Goal: Information Seeking & Learning: Learn about a topic

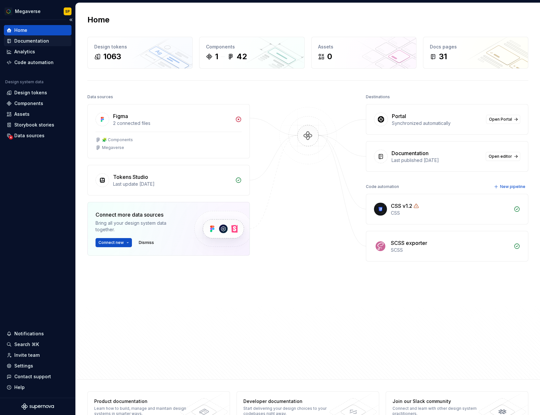
click at [37, 39] on div "Documentation" at bounding box center [31, 41] width 35 height 6
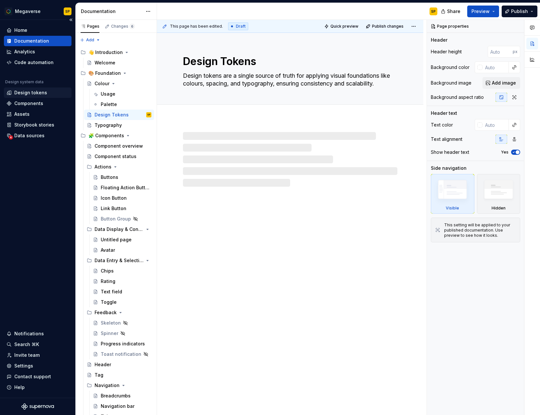
click at [24, 96] on div "Design tokens" at bounding box center [30, 92] width 33 height 6
type textarea "*"
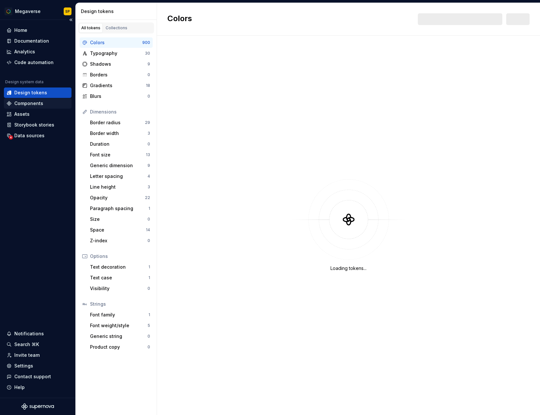
click at [25, 104] on div "Components" at bounding box center [28, 103] width 29 height 6
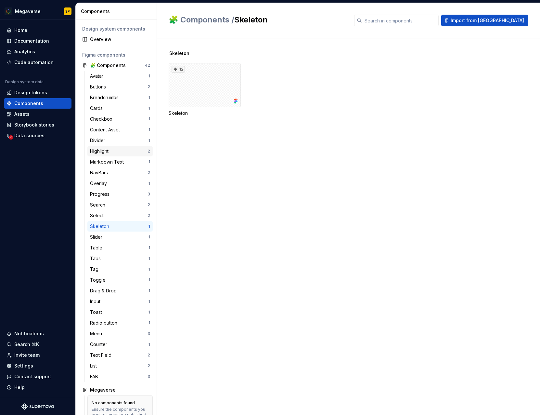
click at [120, 156] on div "Highlight 2" at bounding box center [119, 151] width 65 height 10
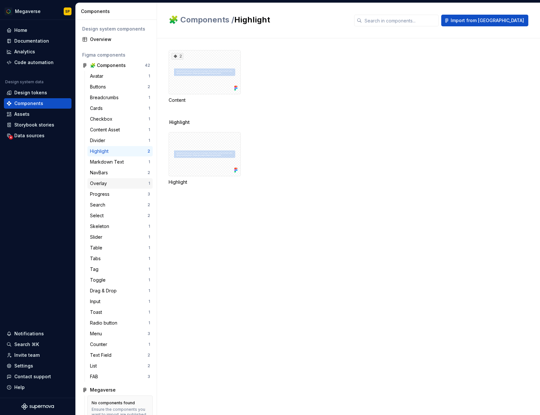
click at [116, 186] on div "Overlay" at bounding box center [119, 183] width 58 height 6
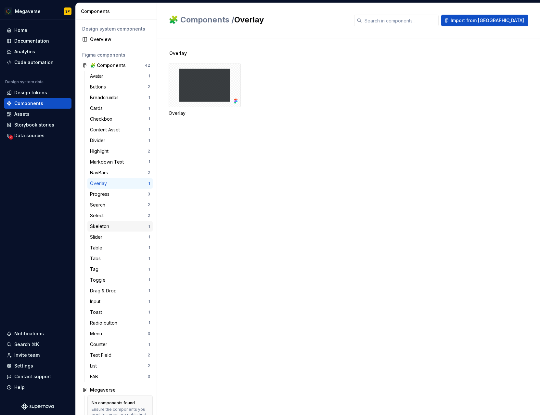
click at [114, 228] on div "Skeleton" at bounding box center [119, 226] width 58 height 6
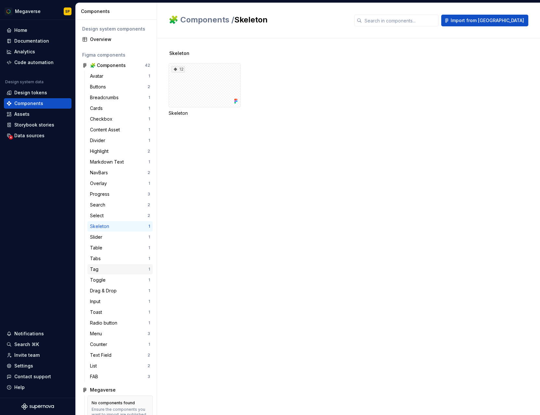
click at [112, 272] on div "Tag" at bounding box center [119, 269] width 58 height 6
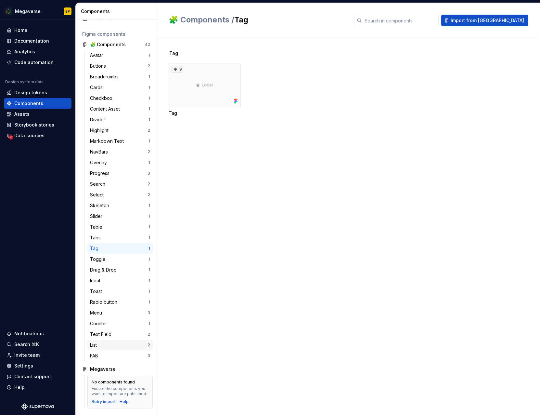
click at [103, 344] on div "List" at bounding box center [119, 345] width 58 height 6
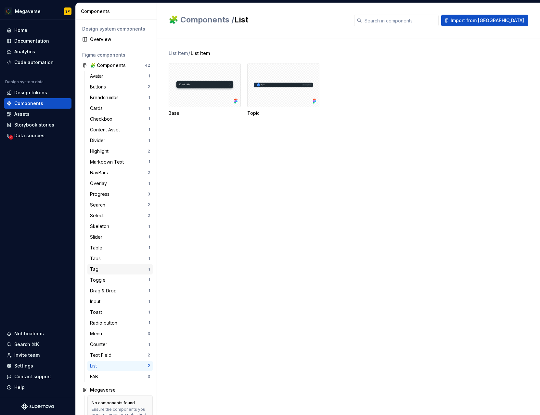
scroll to position [21, 0]
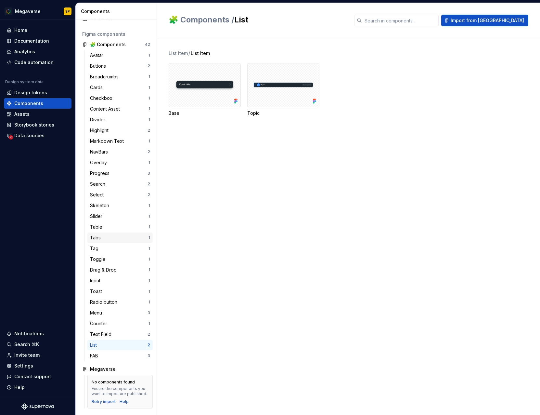
click at [113, 233] on div "Tabs 1" at bounding box center [119, 237] width 65 height 10
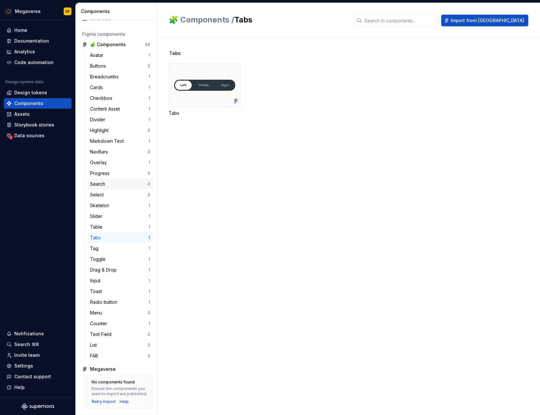
click at [114, 187] on div "Search 2" at bounding box center [119, 184] width 65 height 10
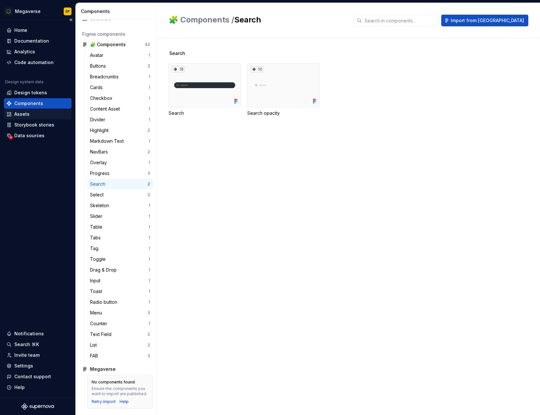
click at [45, 119] on div "Assets" at bounding box center [38, 114] width 68 height 10
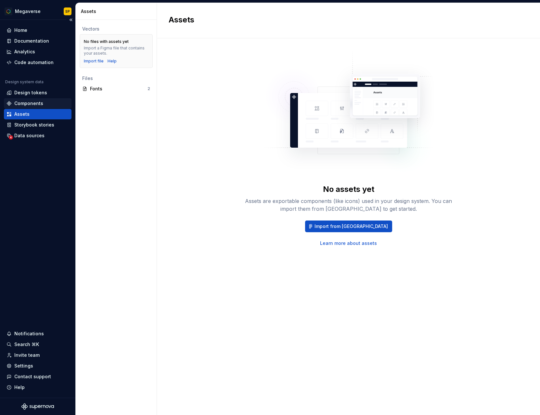
click at [42, 103] on div "Components" at bounding box center [28, 103] width 29 height 6
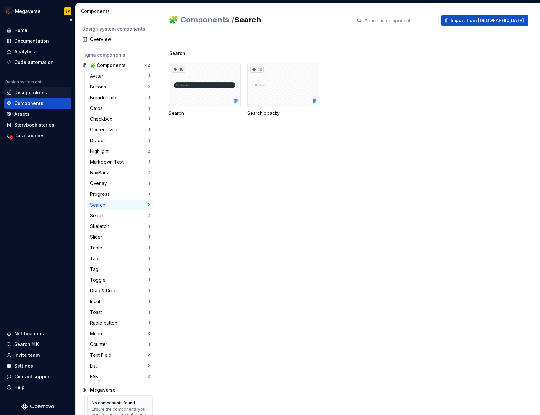
click at [42, 94] on div "Design tokens" at bounding box center [30, 92] width 33 height 6
